Goal: Find specific page/section: Find specific page/section

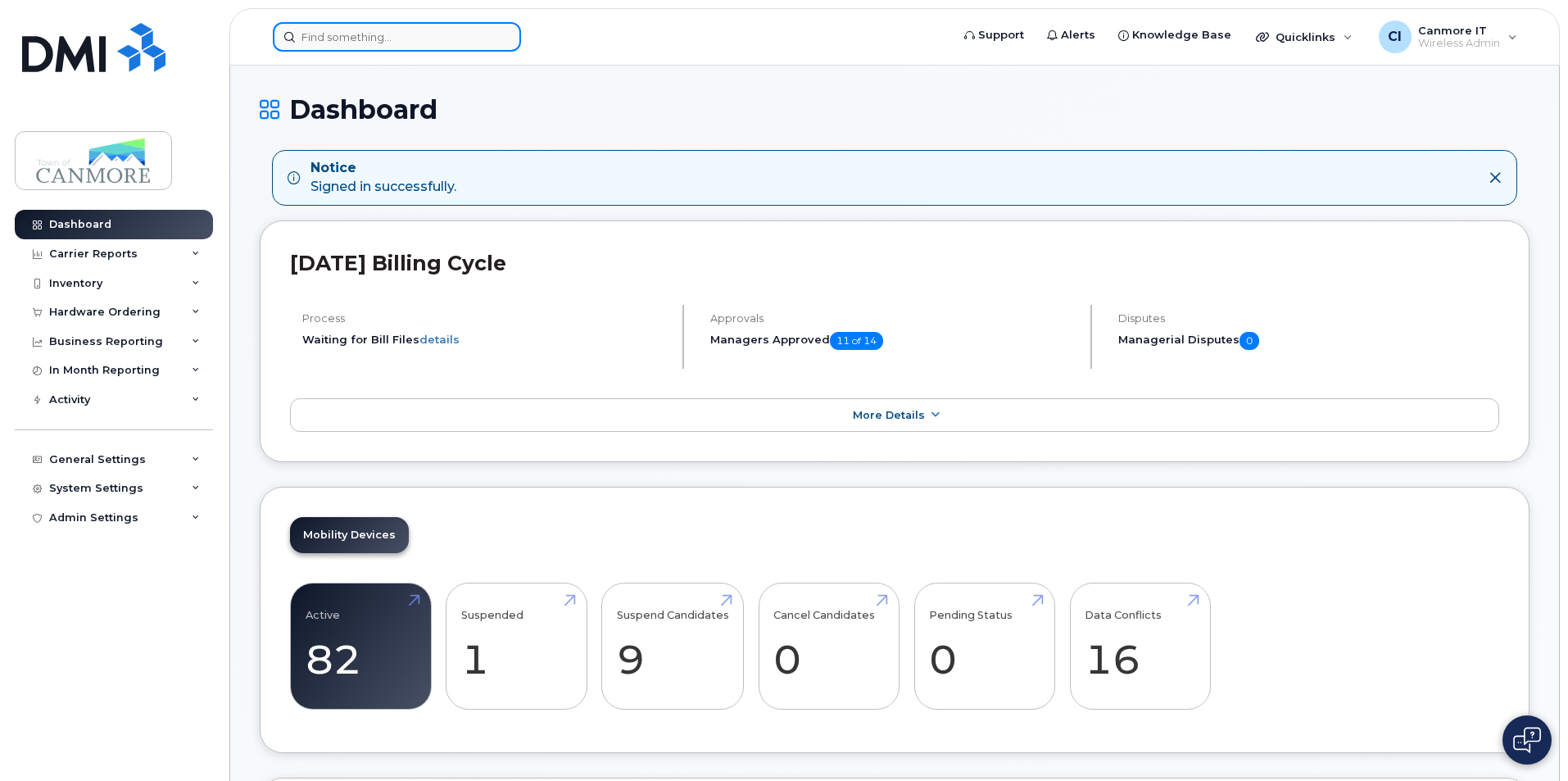
click at [357, 37] on input at bounding box center [397, 37] width 249 height 29
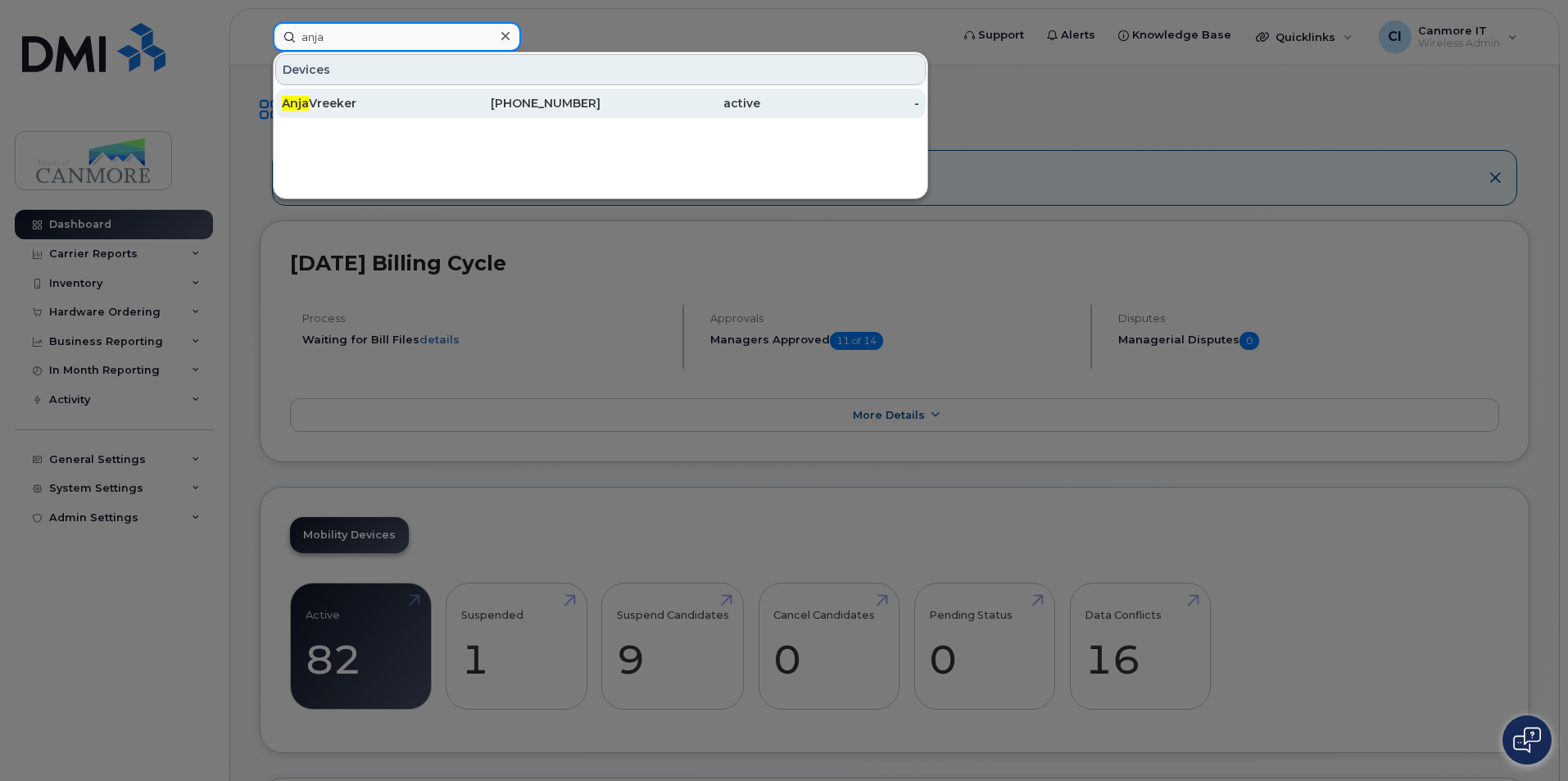
type input "anja"
click at [349, 102] on div "[PERSON_NAME]" at bounding box center [362, 103] width 160 height 16
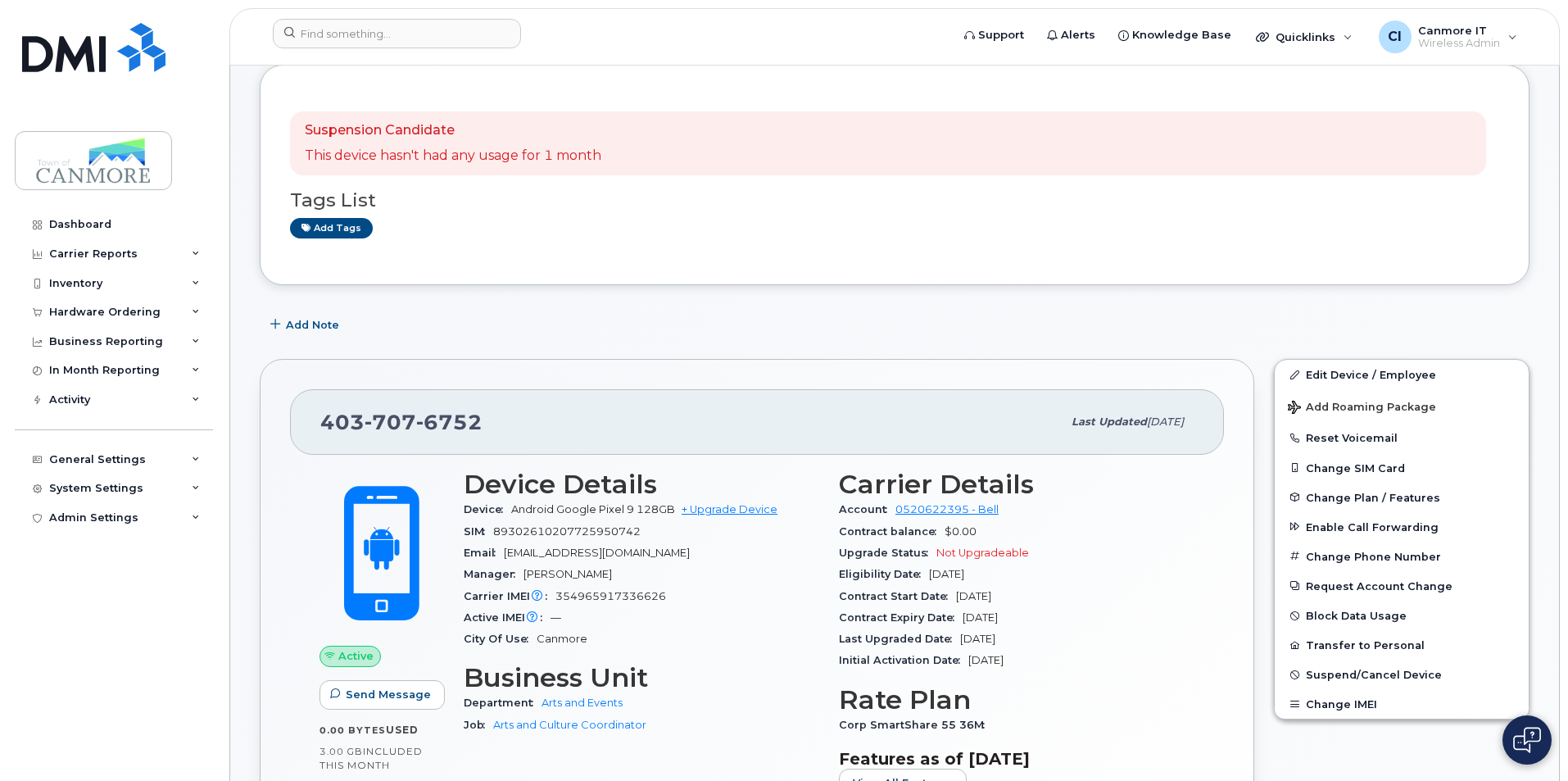
scroll to position [164, 0]
